Goal: Task Accomplishment & Management: Complete application form

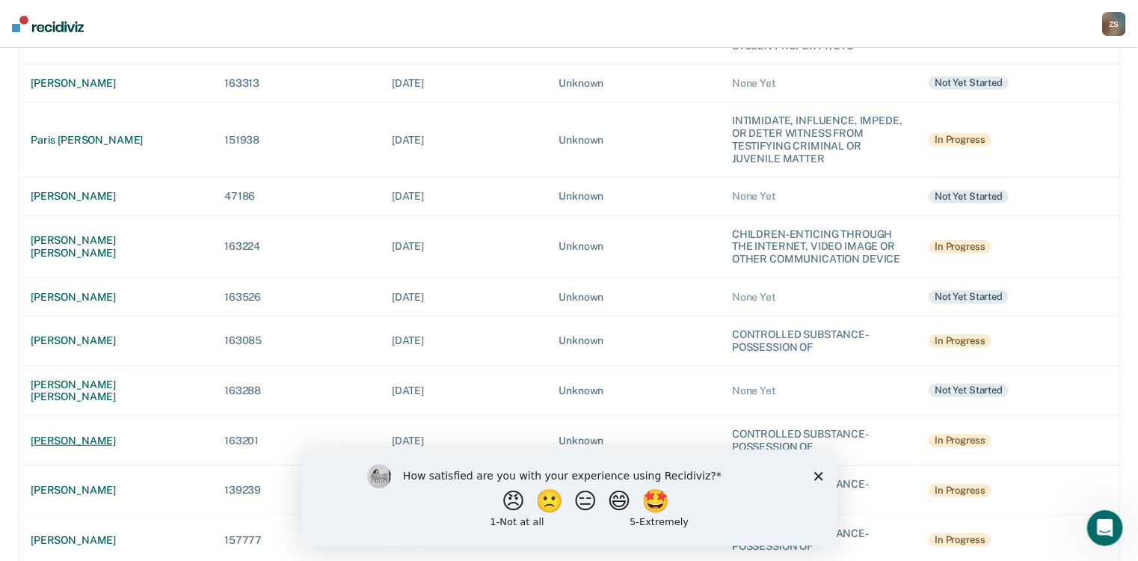
scroll to position [478, 0]
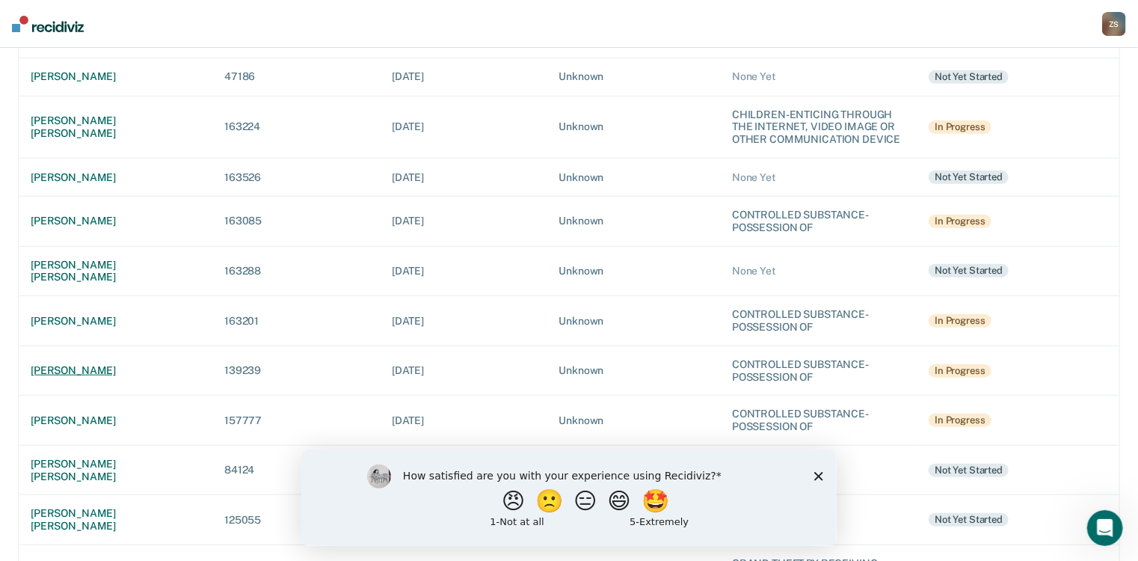
click at [103, 364] on div "[PERSON_NAME]" at bounding box center [116, 370] width 170 height 13
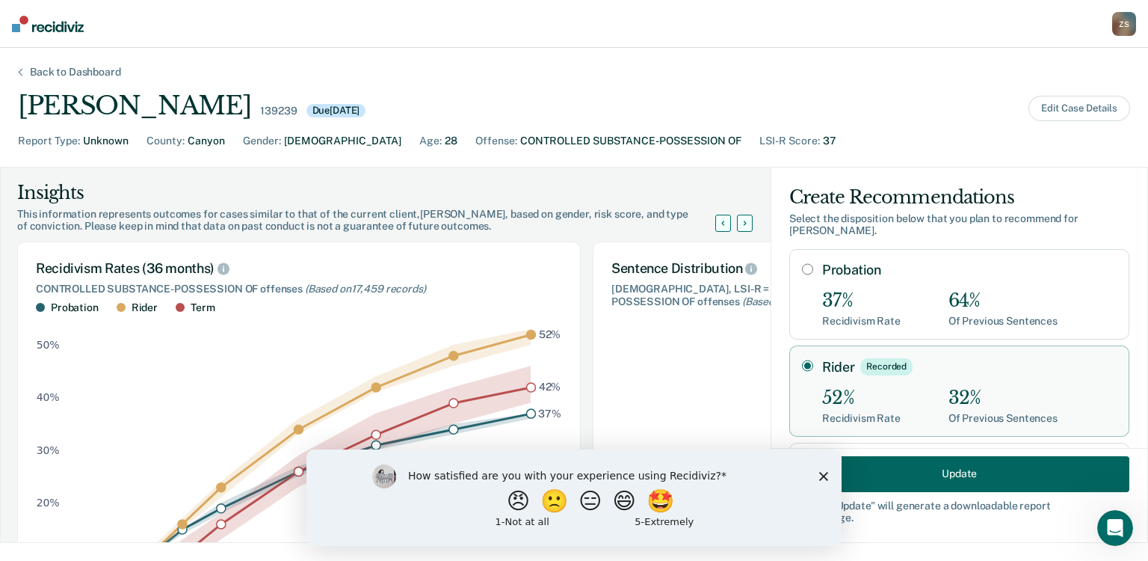
click at [822, 478] on icon "Close survey" at bounding box center [823, 475] width 9 height 9
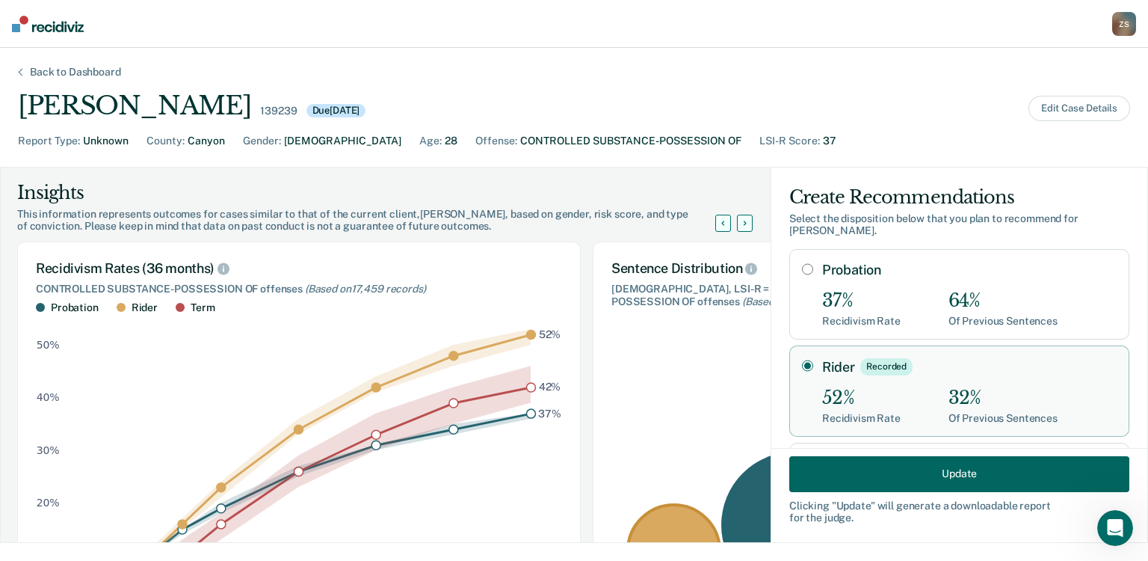
click at [891, 475] on button "Update" at bounding box center [959, 473] width 340 height 36
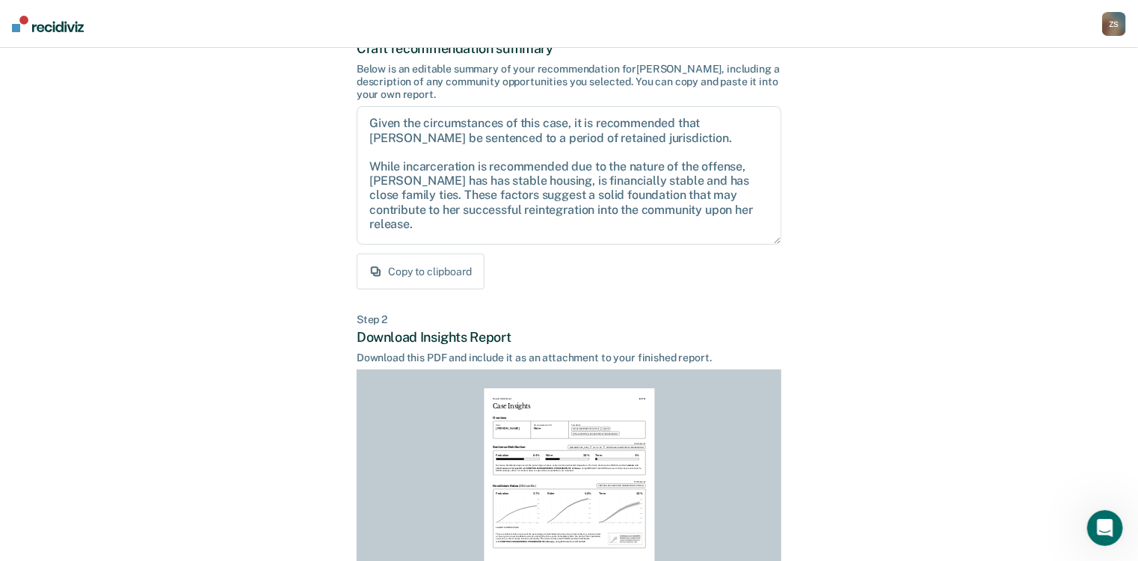
scroll to position [292, 0]
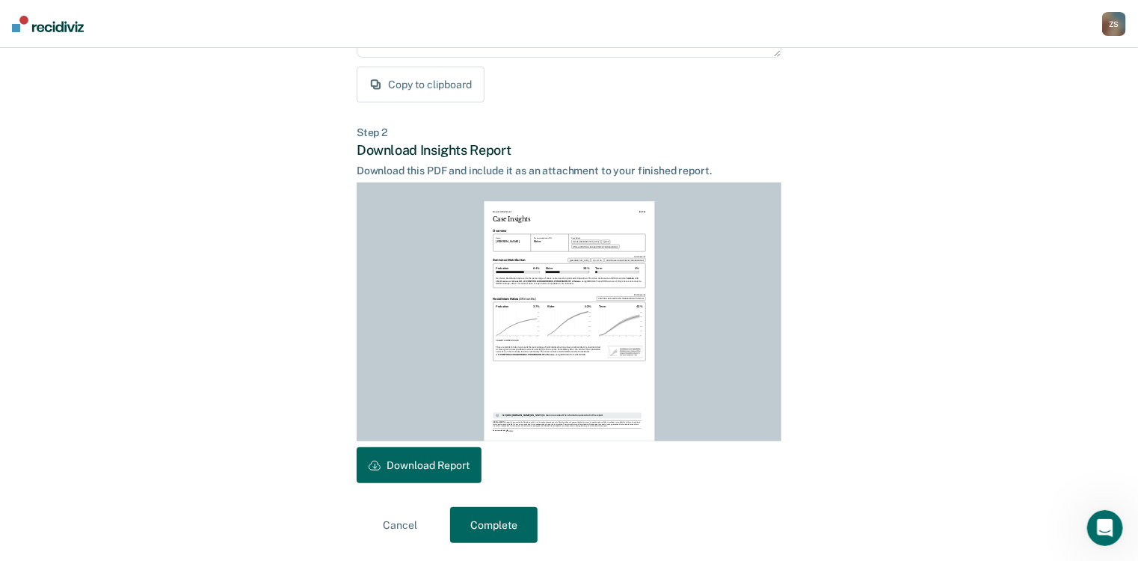
click at [499, 526] on button "Complete" at bounding box center [493, 525] width 87 height 36
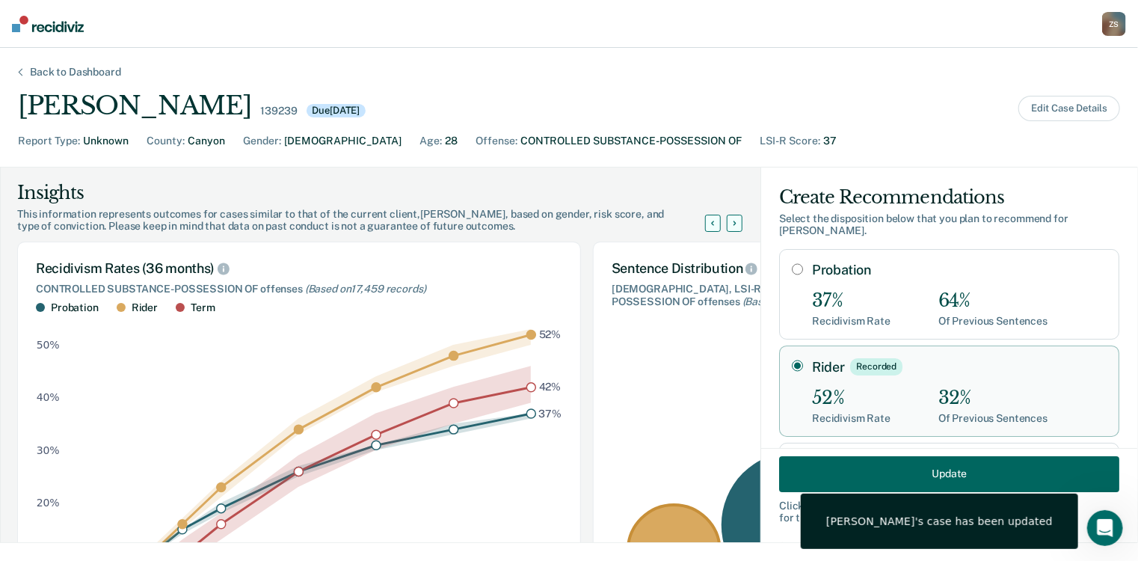
scroll to position [0, 0]
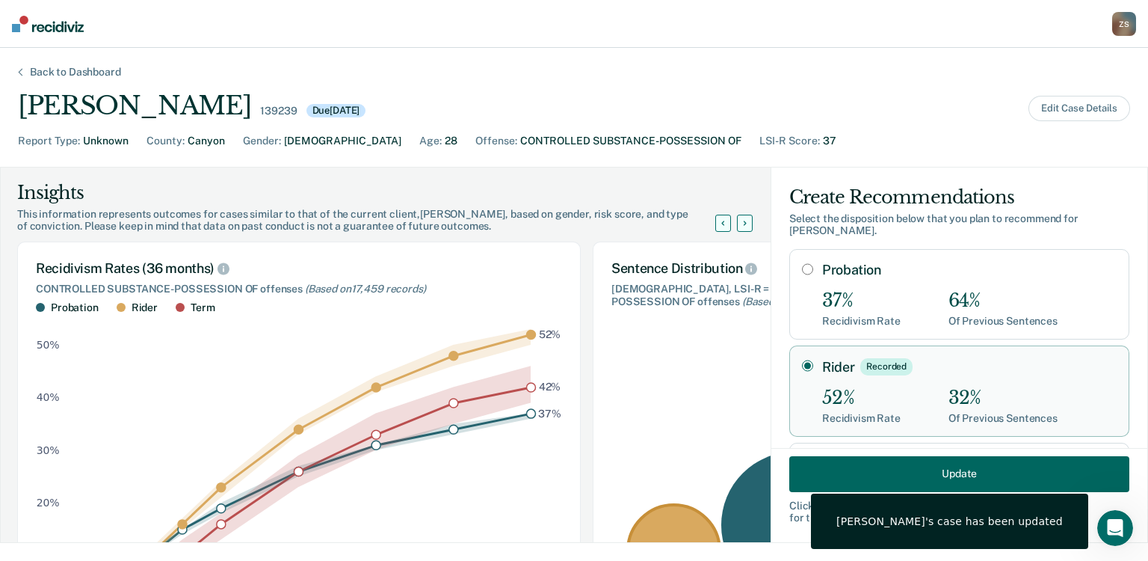
click at [1124, 21] on div "Z S" at bounding box center [1124, 24] width 24 height 24
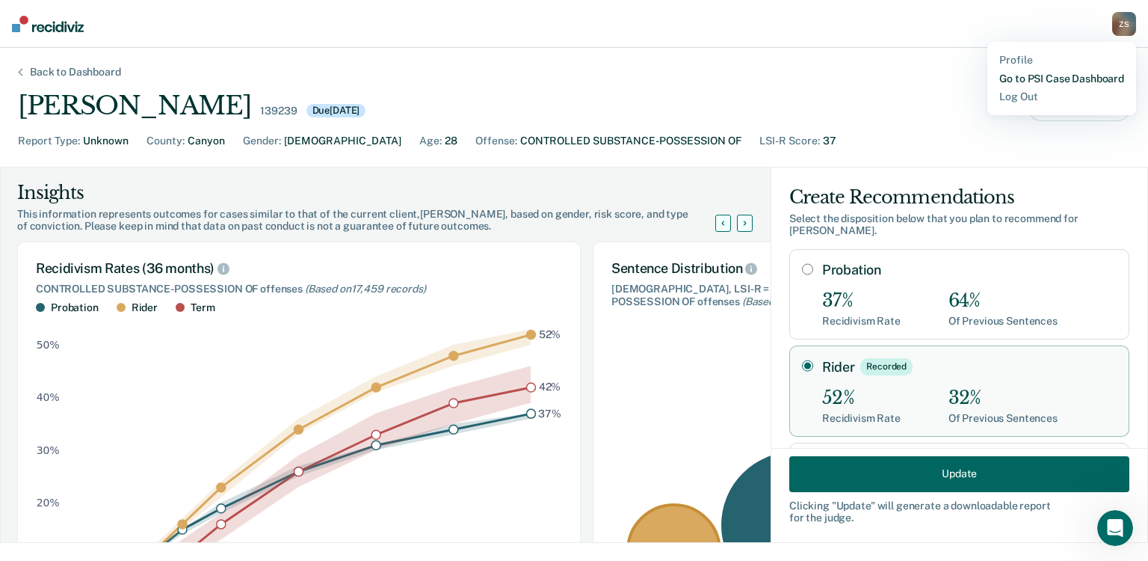
click at [1046, 76] on link "Go to PSI Case Dashboard" at bounding box center [1061, 79] width 125 height 13
